Goal: Task Accomplishment & Management: Manage account settings

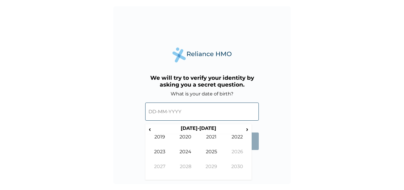
click at [193, 119] on input "text" at bounding box center [202, 111] width 114 height 18
click at [196, 129] on th "[DATE]-[DATE]" at bounding box center [198, 129] width 91 height 8
click at [150, 112] on input "text" at bounding box center [202, 111] width 114 height 18
click at [151, 130] on span "‹" at bounding box center [150, 128] width 6 height 7
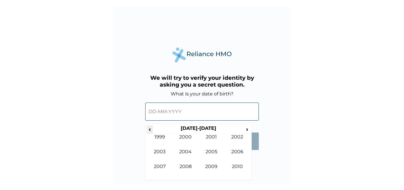
click at [151, 130] on span "‹" at bounding box center [150, 128] width 6 height 7
click at [190, 150] on td "1974" at bounding box center [186, 156] width 26 height 15
click at [185, 137] on td "Feb" at bounding box center [186, 141] width 26 height 15
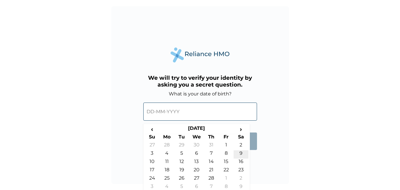
click at [241, 151] on td "9" at bounding box center [241, 154] width 15 height 8
type input "09-02-1974"
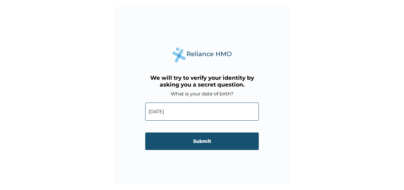
click at [210, 141] on input "Submit" at bounding box center [202, 140] width 114 height 17
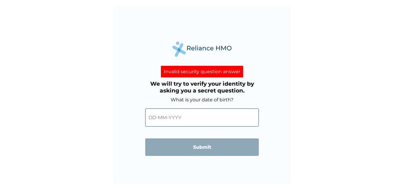
click at [188, 85] on h3 "We will try to verify your identity by asking you a secret question." at bounding box center [202, 87] width 114 height 14
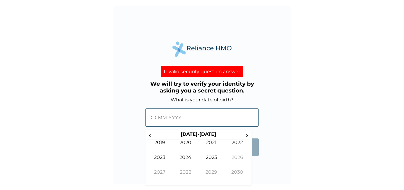
click at [197, 119] on input "text" at bounding box center [202, 117] width 114 height 18
click at [198, 70] on div "Invalid security question answer" at bounding box center [202, 72] width 82 height 12
click at [152, 121] on input "text" at bounding box center [202, 117] width 114 height 18
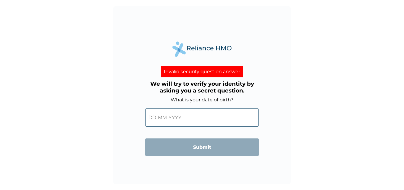
click at [256, 135] on form "What is your date of birth? ‹ 2020-2029 › 2019 2020 2021 2022 2023 2024 2025 20…" at bounding box center [202, 129] width 114 height 65
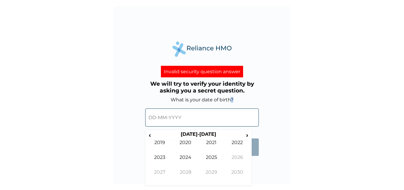
click at [199, 123] on input "text" at bounding box center [202, 117] width 114 height 18
click at [168, 110] on input "text" at bounding box center [202, 117] width 114 height 18
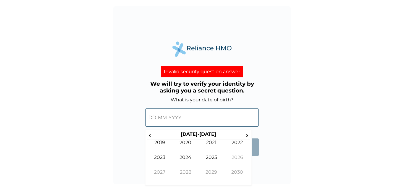
click at [168, 110] on input "text" at bounding box center [202, 117] width 114 height 18
click at [190, 118] on input "text" at bounding box center [202, 117] width 114 height 18
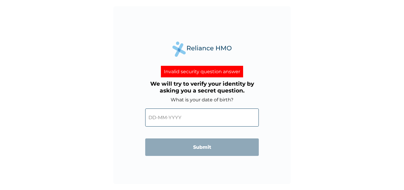
click at [256, 168] on div "Invalid security question answer We will try to verify your identity by asking …" at bounding box center [202, 95] width 178 height 178
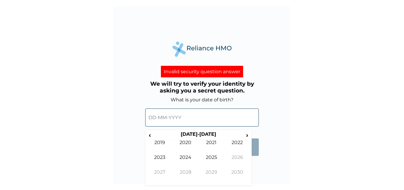
click at [156, 115] on input "text" at bounding box center [202, 117] width 114 height 18
click at [202, 134] on th "[DATE]-[DATE]" at bounding box center [198, 135] width 91 height 8
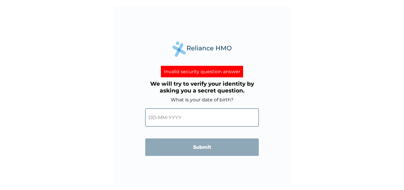
click at [255, 135] on form "What is your date of birth? ‹ 2020-2029 › 2019 2020 2021 2022 2023 2024 2025 20…" at bounding box center [202, 129] width 114 height 65
drag, startPoint x: 255, startPoint y: 135, endPoint x: 207, endPoint y: 117, distance: 51.8
click at [207, 117] on form "What is your date of birth? ‹ 2020-2029 › 2019 2020 2021 2022 2023 2024 2025 20…" at bounding box center [202, 129] width 114 height 65
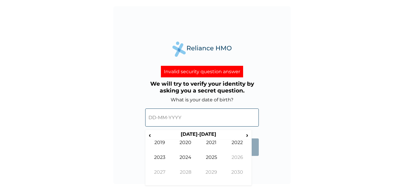
click at [207, 117] on input "text" at bounding box center [202, 117] width 114 height 18
click at [152, 133] on span "‹" at bounding box center [150, 134] width 6 height 7
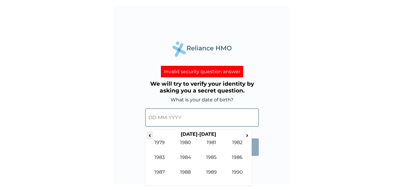
click at [149, 133] on span "‹" at bounding box center [150, 134] width 6 height 7
click at [191, 155] on td "1974" at bounding box center [186, 161] width 26 height 15
click at [185, 143] on td "Feb" at bounding box center [186, 146] width 26 height 15
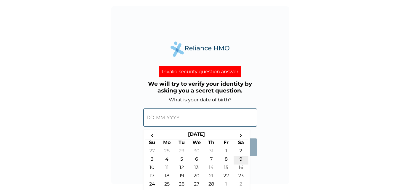
click at [243, 158] on td "9" at bounding box center [241, 160] width 15 height 8
type input "09-02-1974"
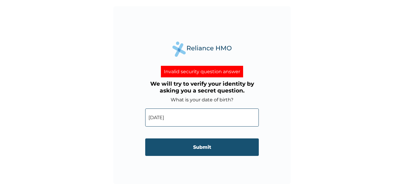
click at [205, 147] on input "Submit" at bounding box center [202, 146] width 114 height 17
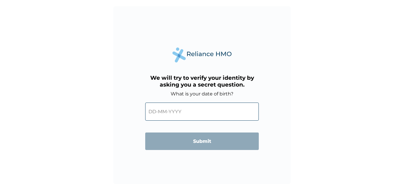
click at [180, 112] on input "text" at bounding box center [202, 111] width 114 height 18
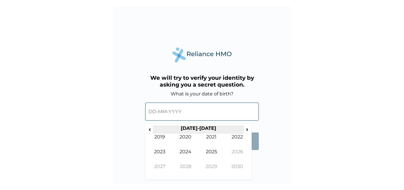
click at [153, 127] on th "[DATE]-[DATE]" at bounding box center [198, 129] width 91 height 8
click at [152, 130] on span "‹" at bounding box center [150, 128] width 6 height 7
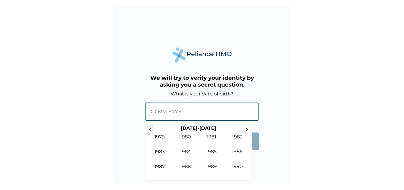
click at [152, 130] on span "‹" at bounding box center [150, 128] width 6 height 7
click at [180, 154] on td "1974" at bounding box center [186, 156] width 26 height 15
click at [182, 138] on td "Feb" at bounding box center [186, 141] width 26 height 15
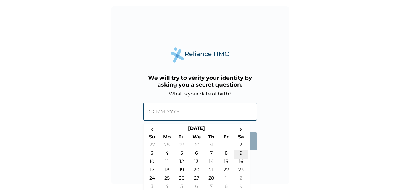
click at [242, 152] on td "9" at bounding box center [241, 154] width 15 height 8
type input "09-02-1974"
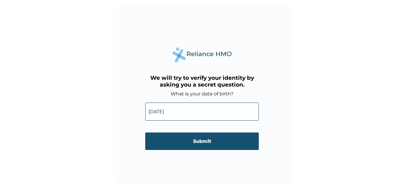
click at [202, 137] on input "Submit" at bounding box center [202, 140] width 114 height 17
